Goal: Task Accomplishment & Management: Manage account settings

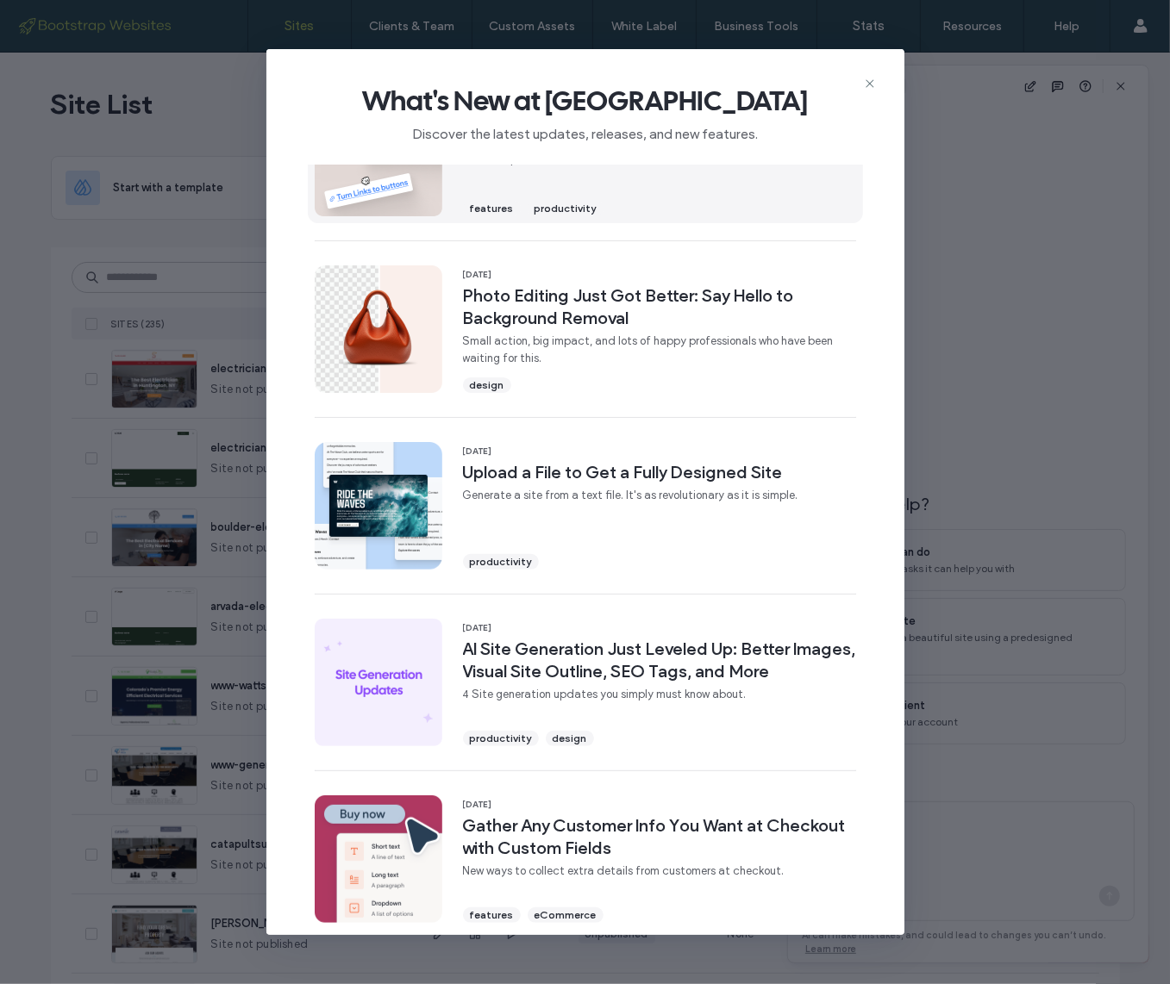
scroll to position [328, 0]
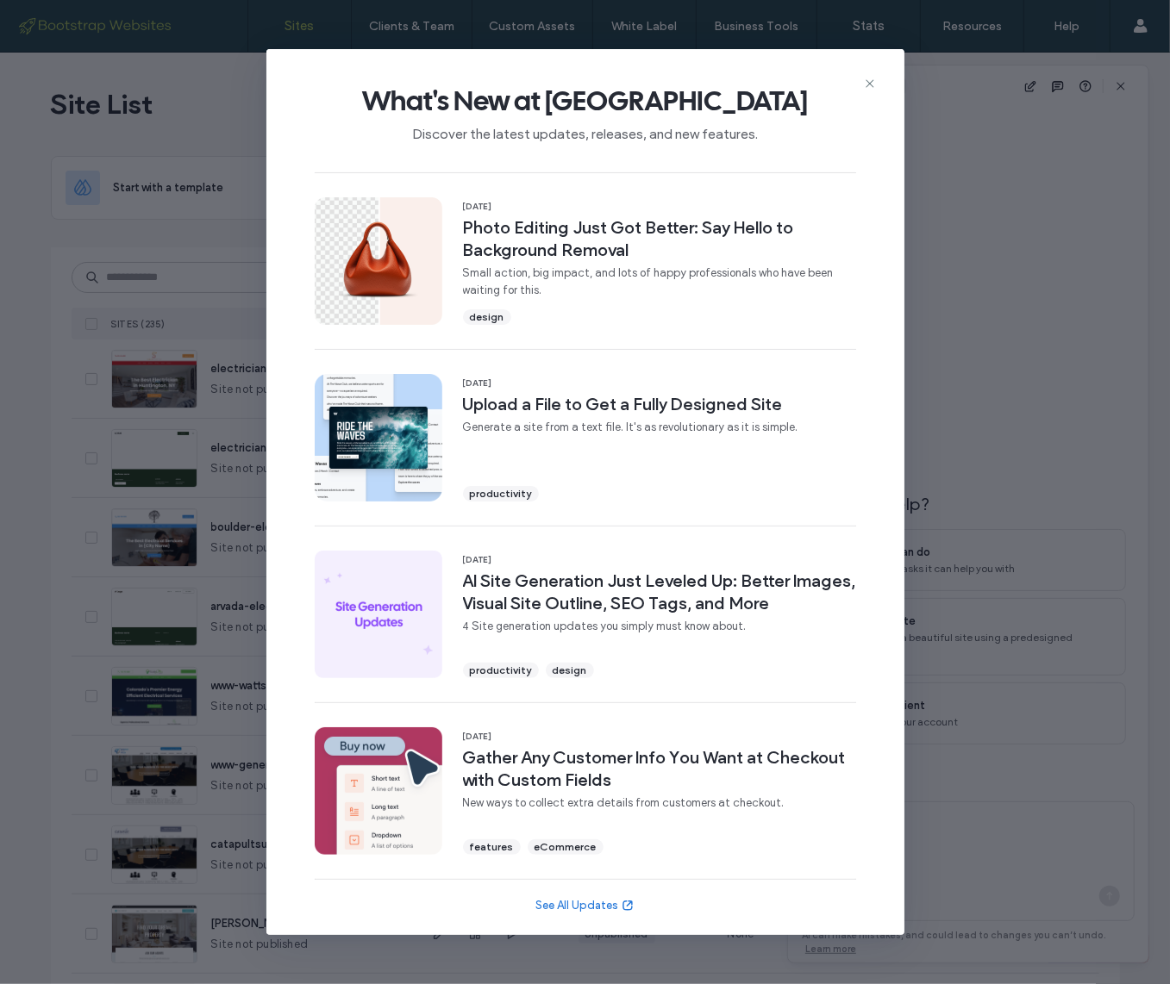
click at [867, 82] on use at bounding box center [869, 84] width 8 height 8
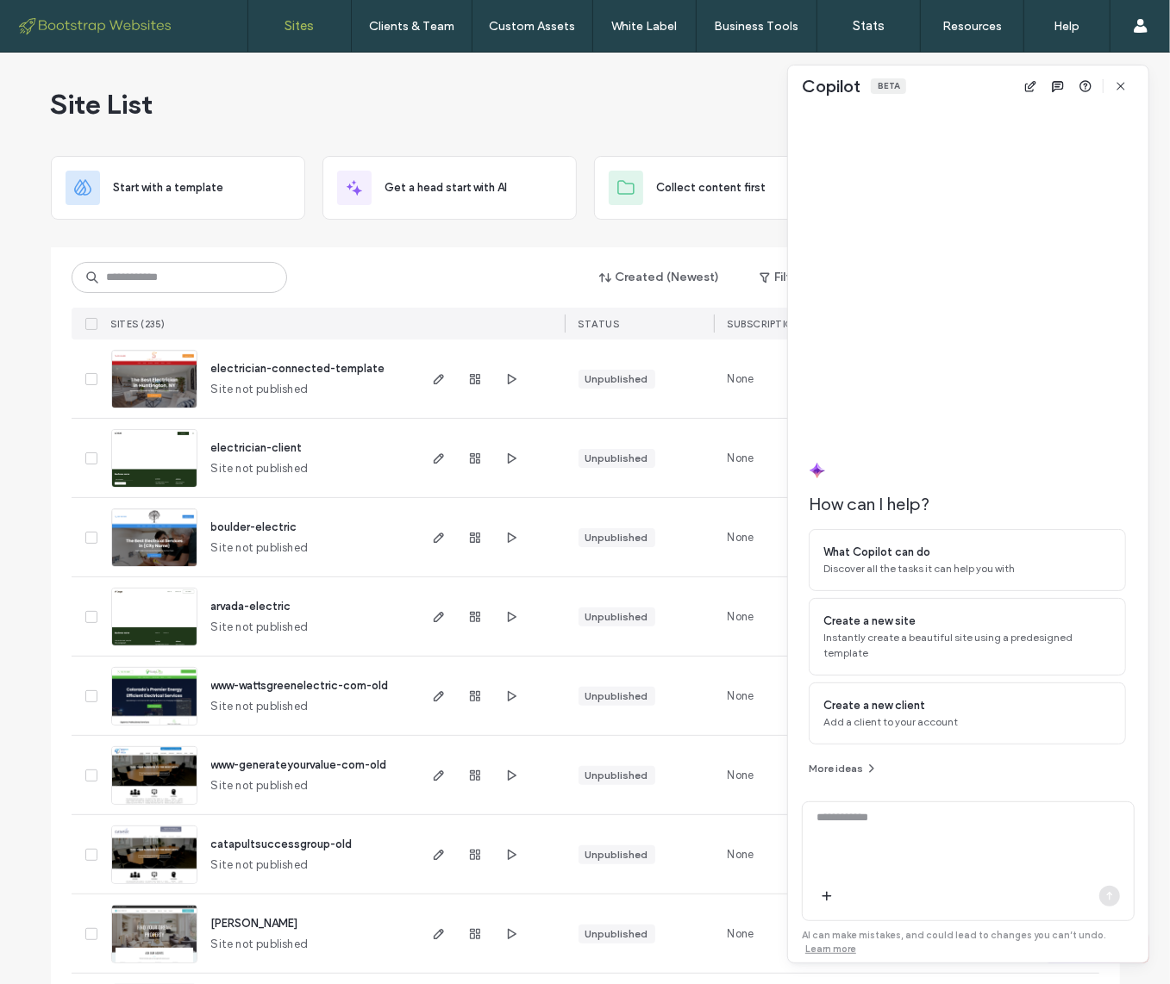
scroll to position [1, 0]
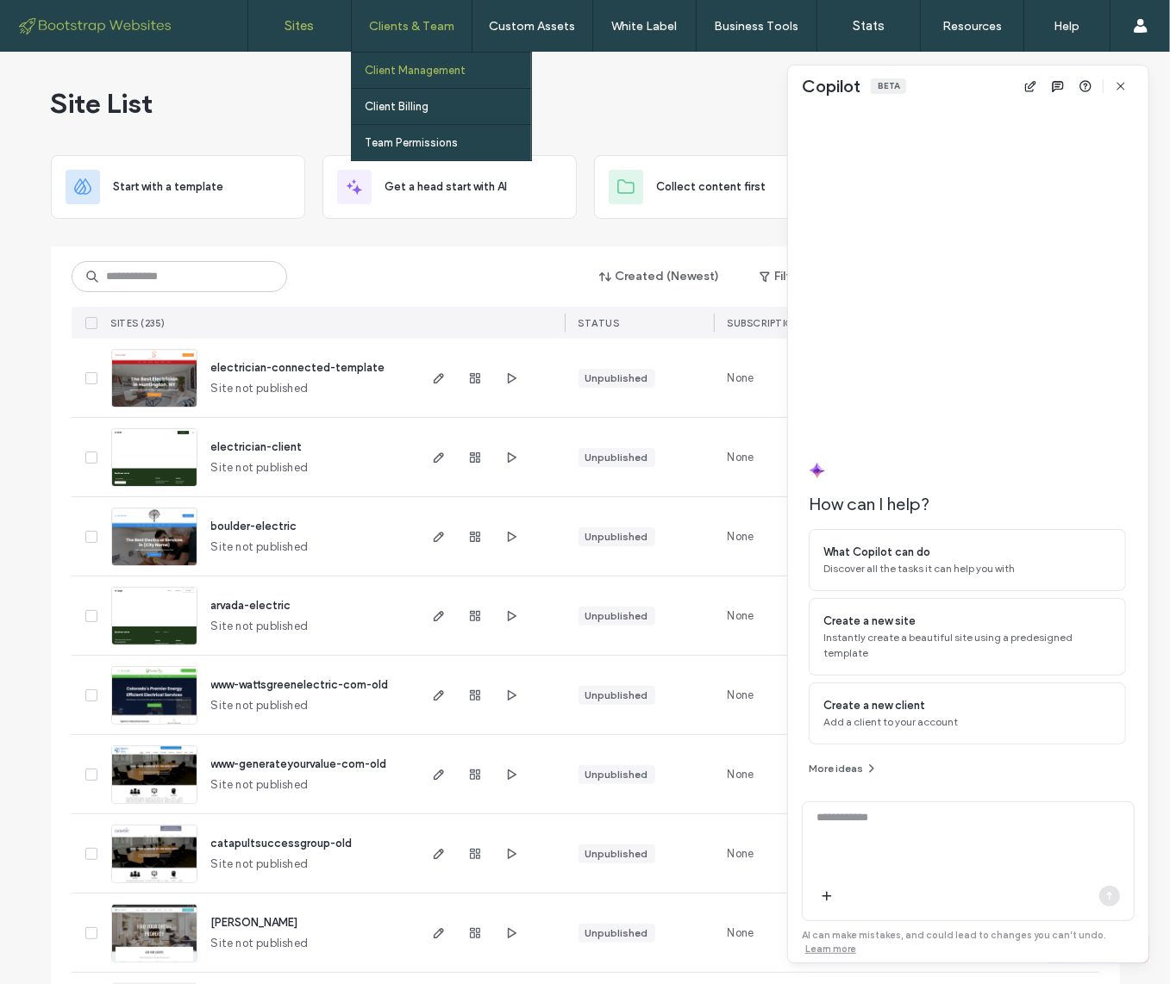
click at [415, 76] on label "Client Management" at bounding box center [415, 70] width 101 height 13
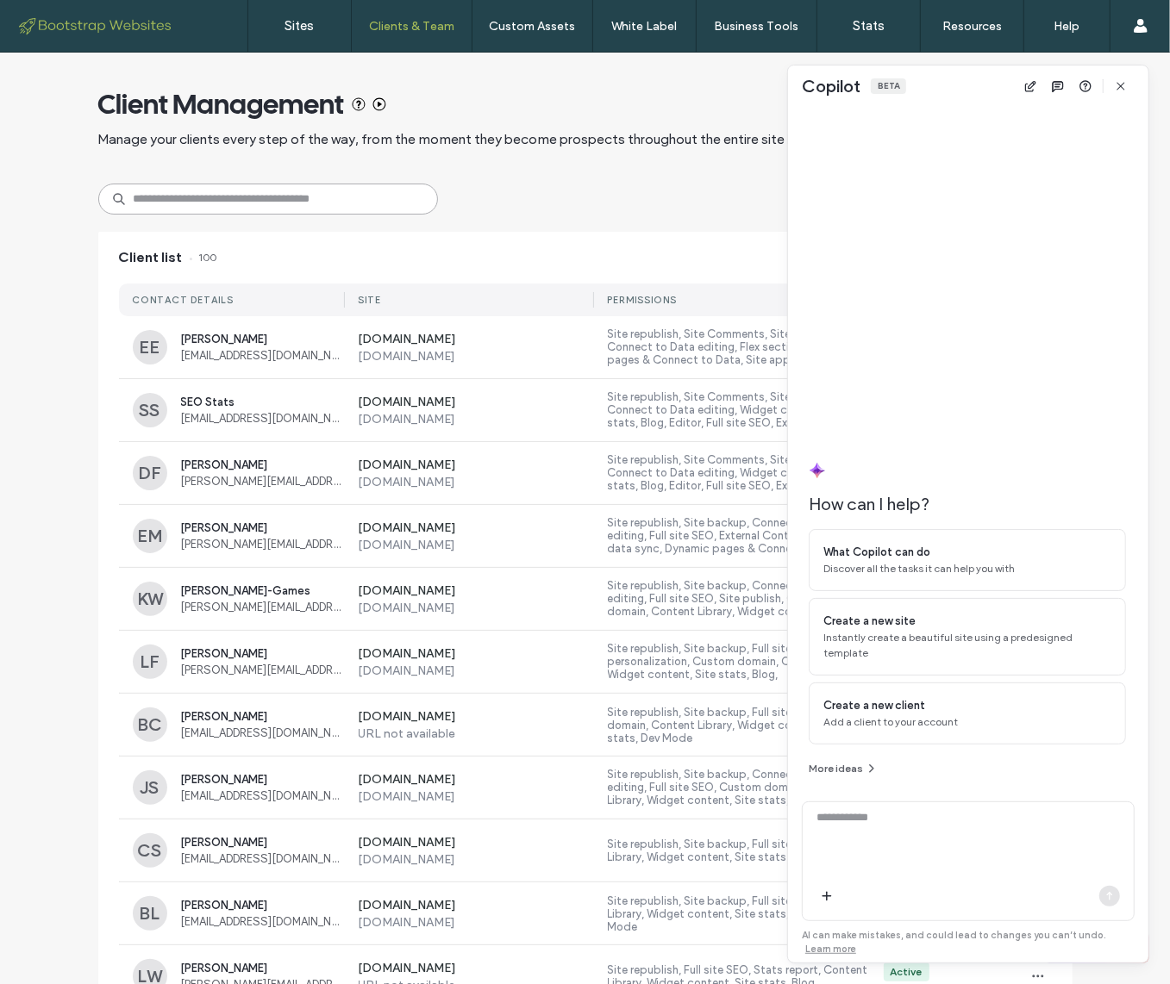
click at [203, 201] on input at bounding box center [268, 199] width 340 height 31
click at [1120, 91] on icon "button" at bounding box center [1121, 86] width 14 height 14
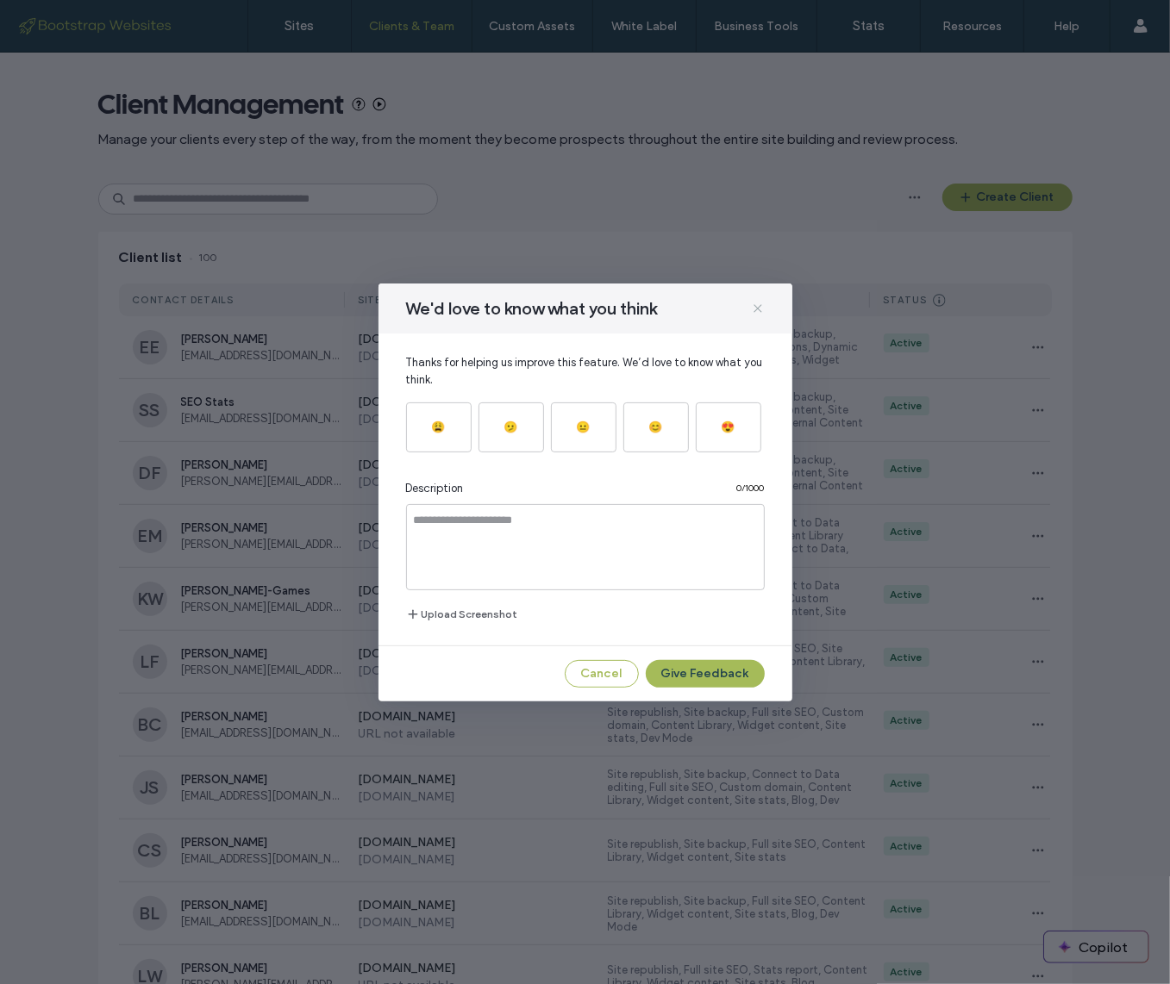
click at [751, 310] on icon at bounding box center [758, 309] width 14 height 14
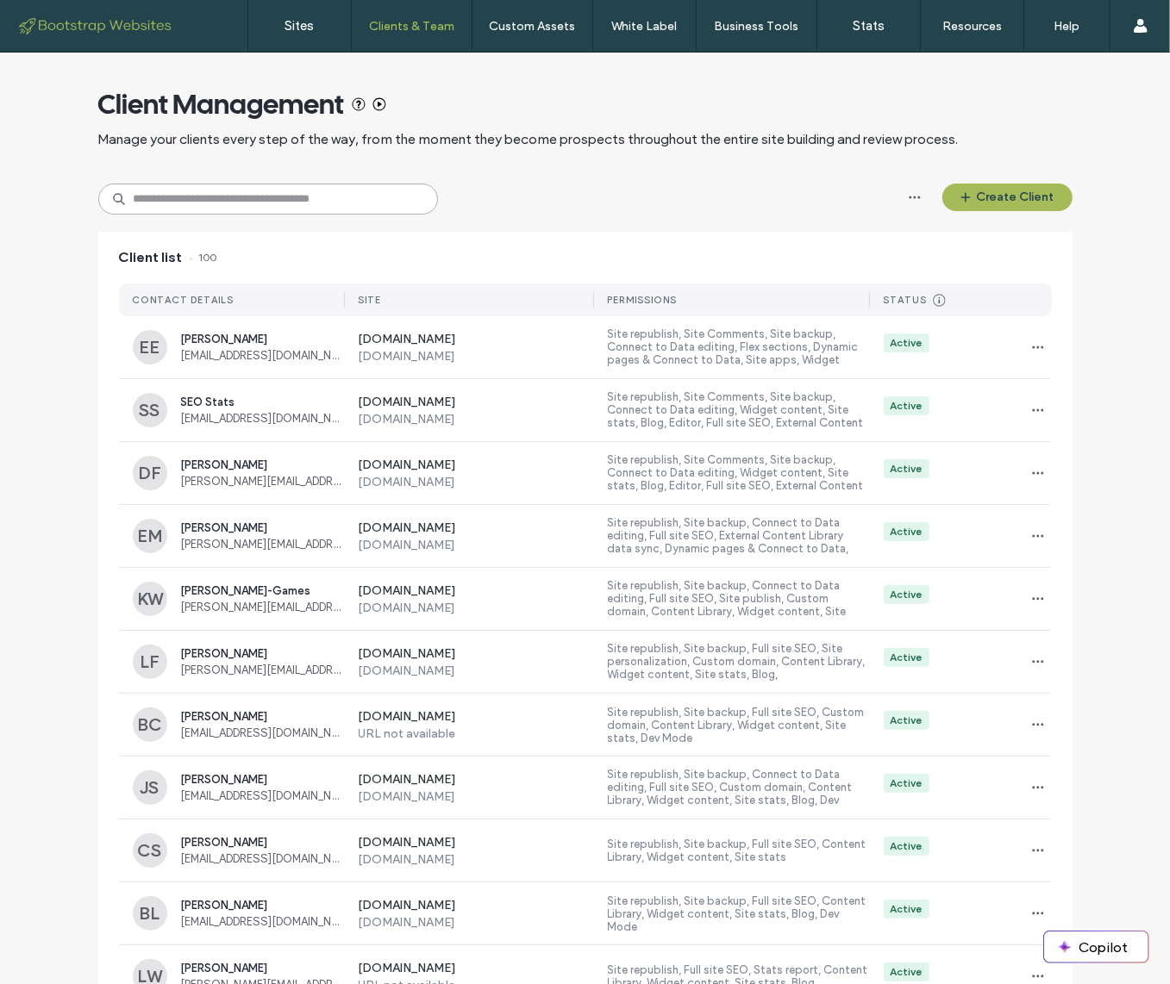
click at [262, 188] on input at bounding box center [268, 199] width 340 height 31
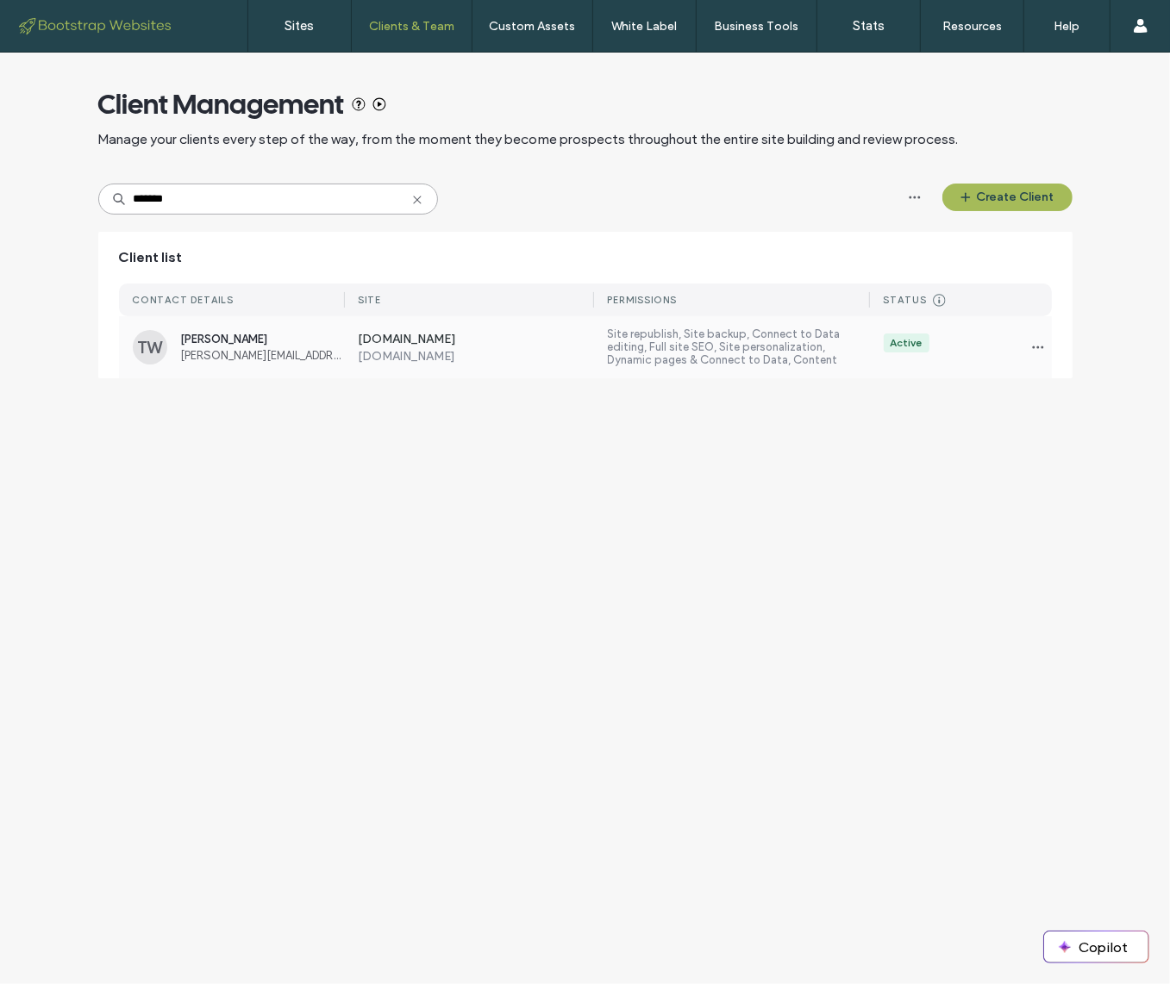
type input "*******"
click at [518, 353] on label "[DOMAIN_NAME]" at bounding box center [477, 356] width 236 height 15
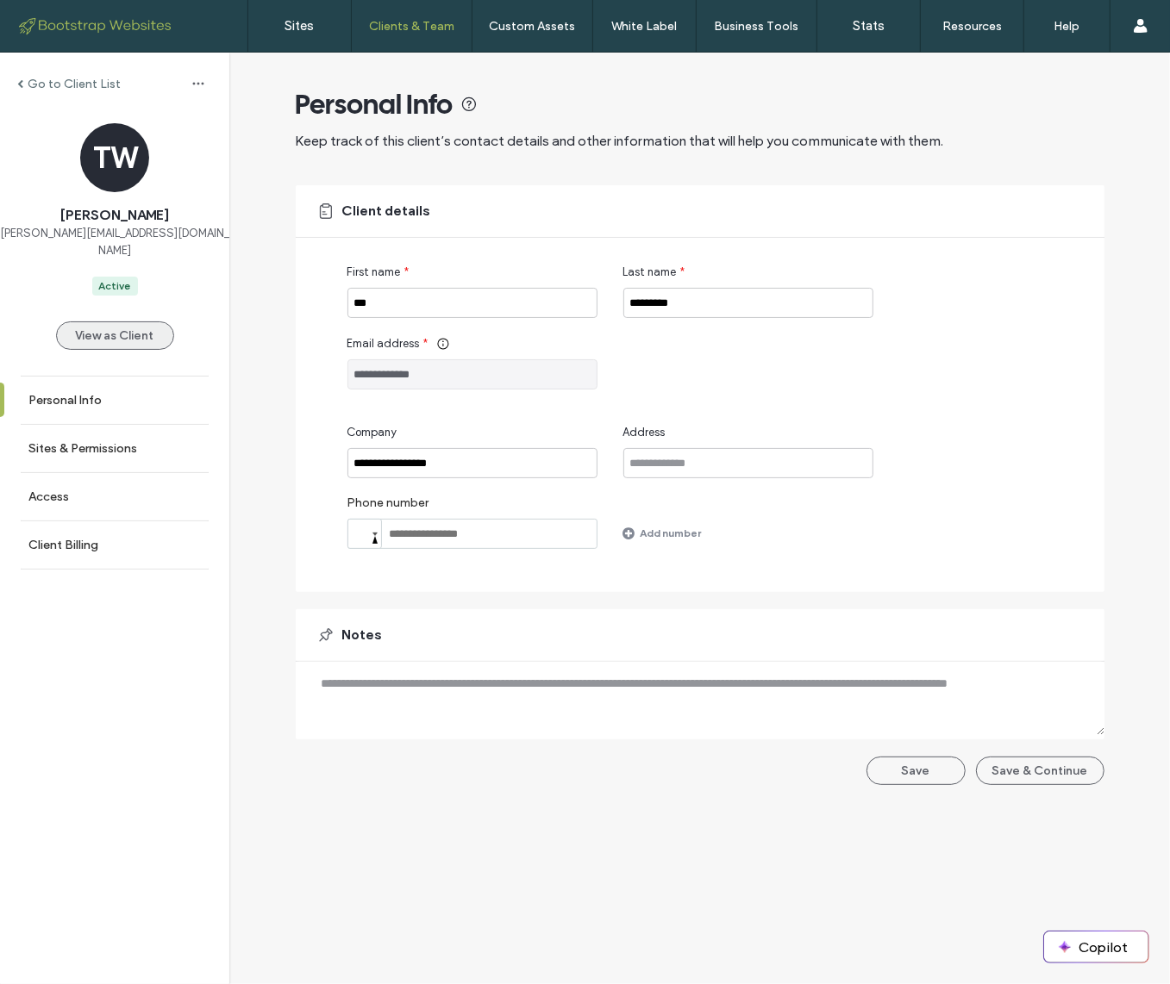
click at [120, 322] on button "View as Client" at bounding box center [115, 336] width 118 height 28
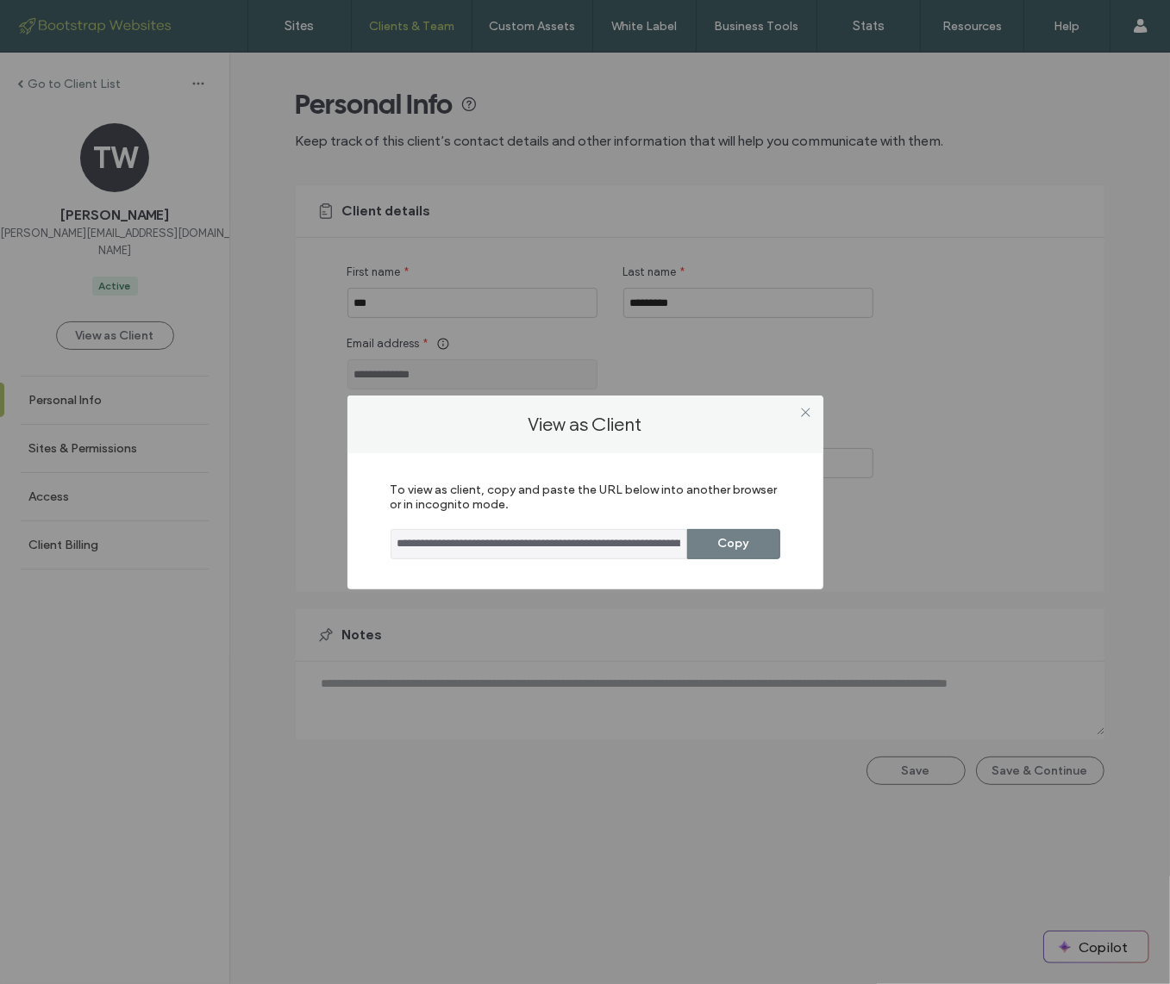
click at [740, 551] on button "Copy" at bounding box center [733, 544] width 93 height 30
